Goal: Task Accomplishment & Management: Manage account settings

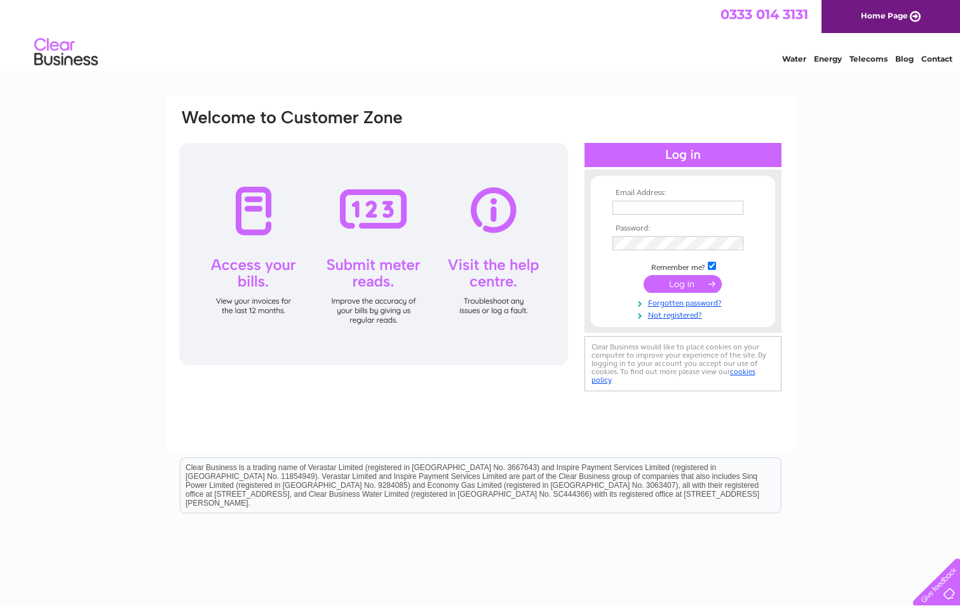
type input "[EMAIL_ADDRESS][DOMAIN_NAME]"
click at [679, 288] on input "submit" at bounding box center [683, 284] width 78 height 18
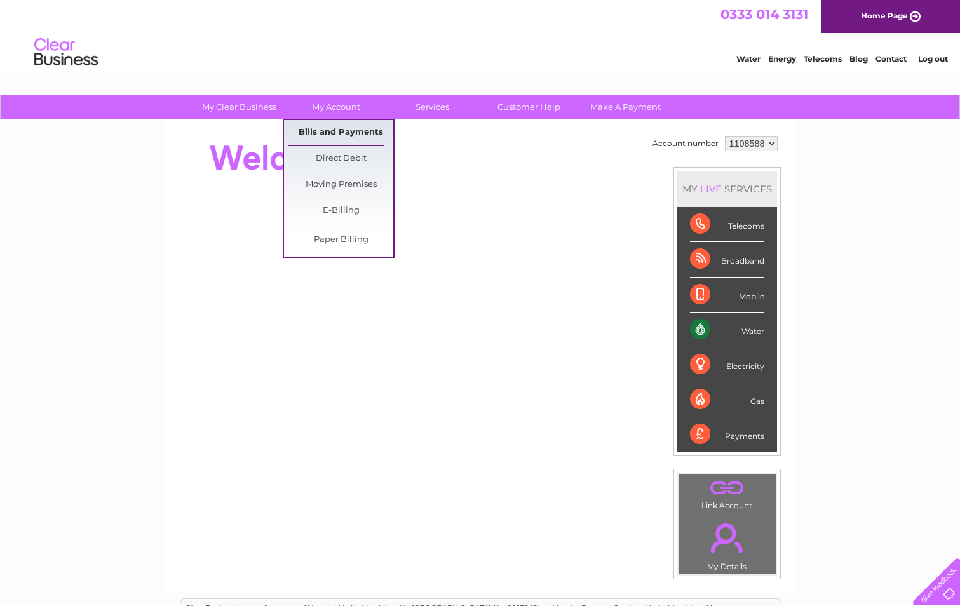
click at [347, 132] on link "Bills and Payments" at bounding box center [340, 132] width 105 height 25
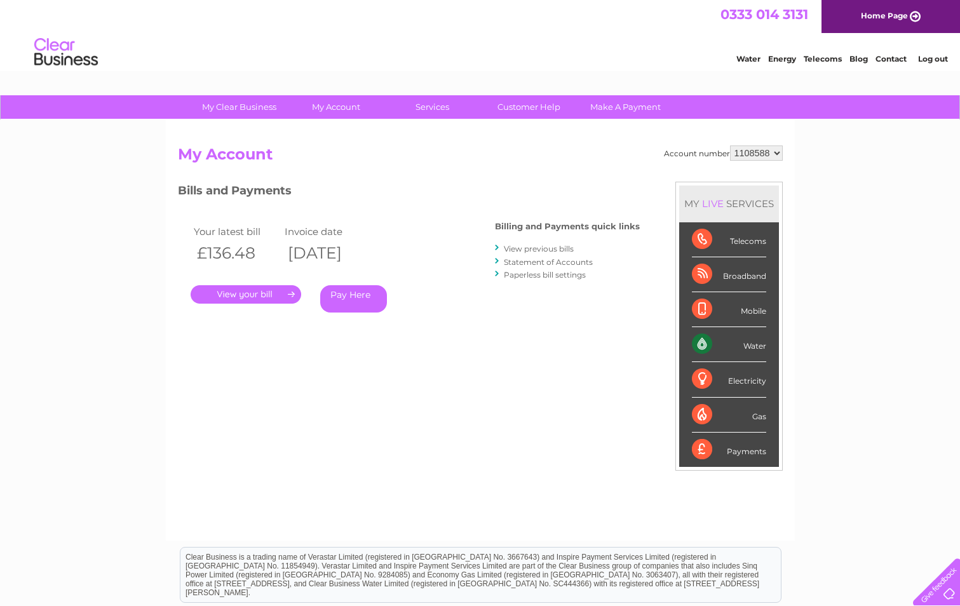
click at [560, 248] on link "View previous bills" at bounding box center [539, 249] width 70 height 10
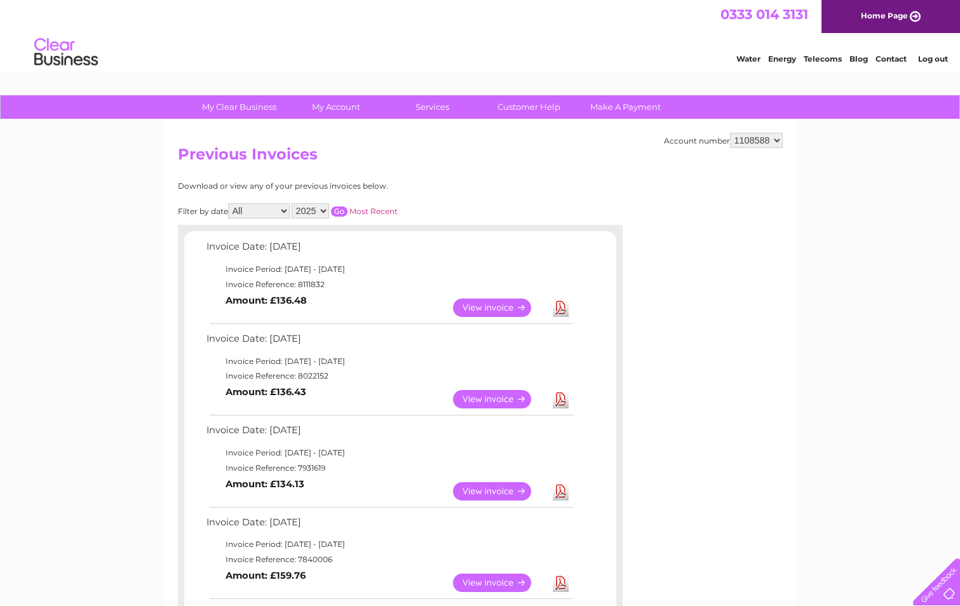
click at [562, 312] on link "Download" at bounding box center [561, 308] width 16 height 18
click at [485, 308] on link "View" at bounding box center [499, 308] width 93 height 18
